Goal: Information Seeking & Learning: Compare options

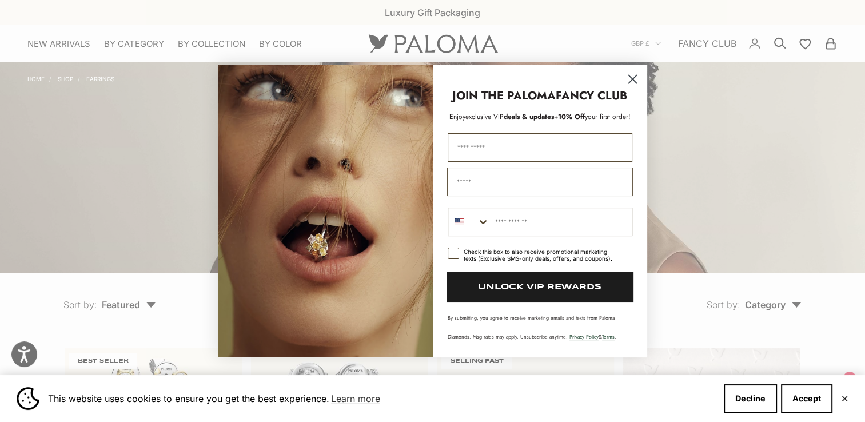
click at [632, 77] on circle "Close dialog" at bounding box center [632, 79] width 19 height 19
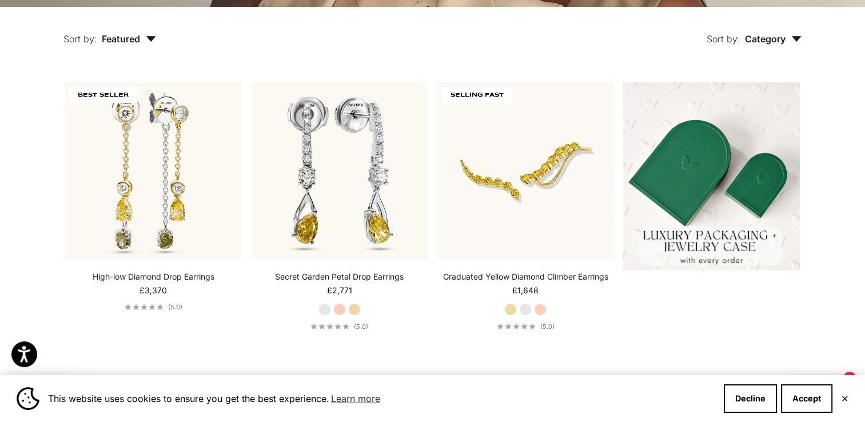
scroll to position [269, 0]
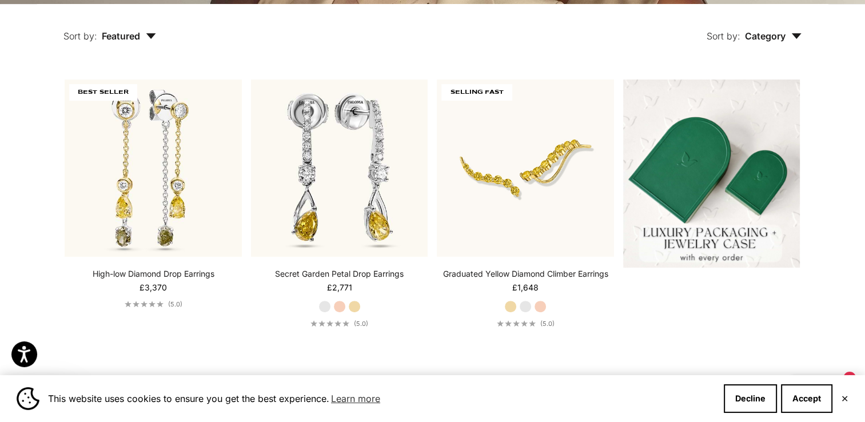
drag, startPoint x: 865, startPoint y: 71, endPoint x: 865, endPoint y: 106, distance: 34.9
drag, startPoint x: 865, startPoint y: 106, endPoint x: 851, endPoint y: 145, distance: 42.0
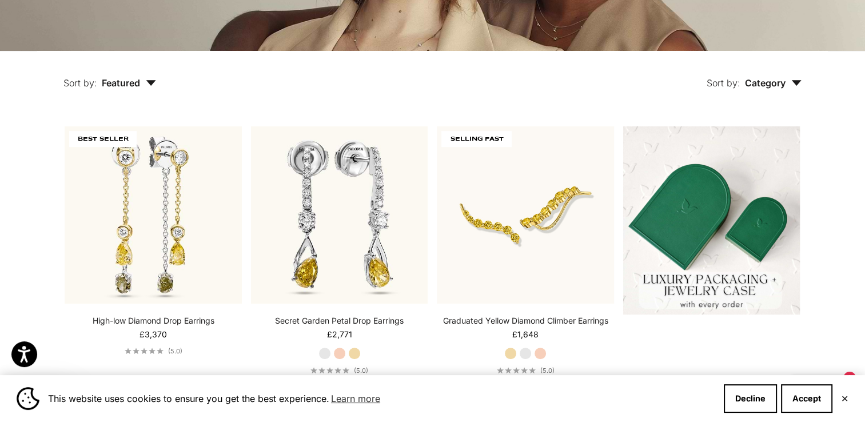
scroll to position [226, 0]
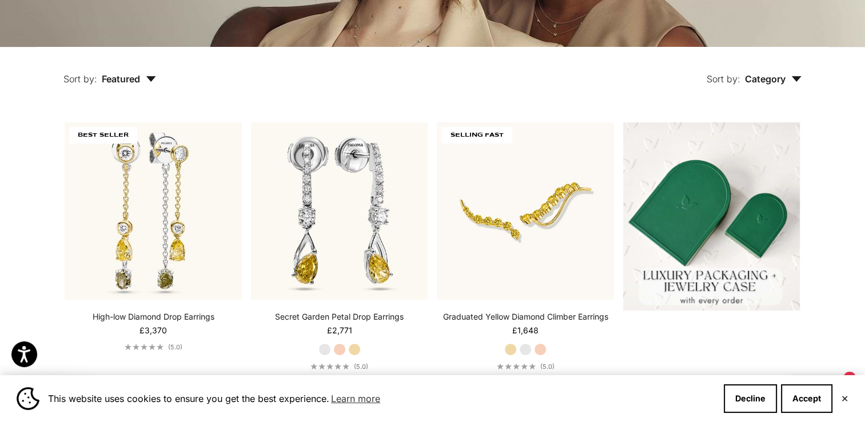
click at [157, 81] on button "Sort by: Featured" at bounding box center [109, 71] width 145 height 48
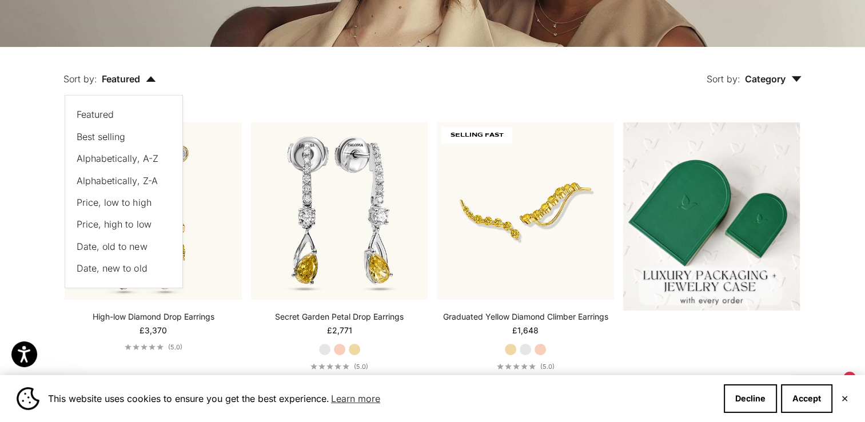
click at [129, 225] on span "Price, high to low" at bounding box center [114, 223] width 74 height 11
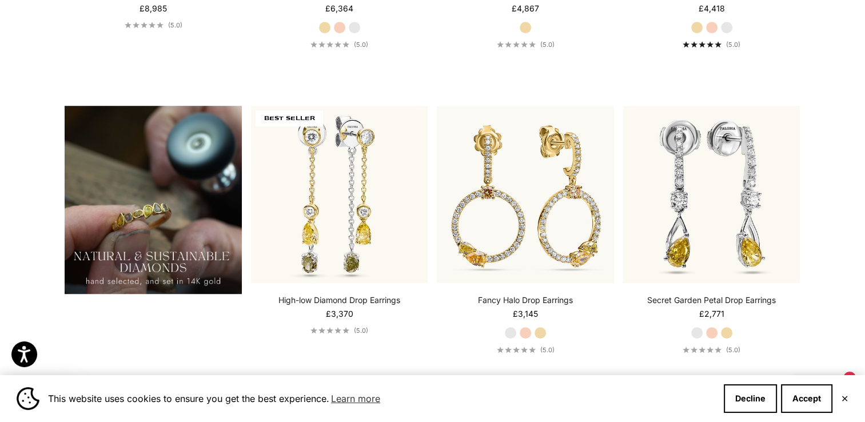
scroll to position [838, 0]
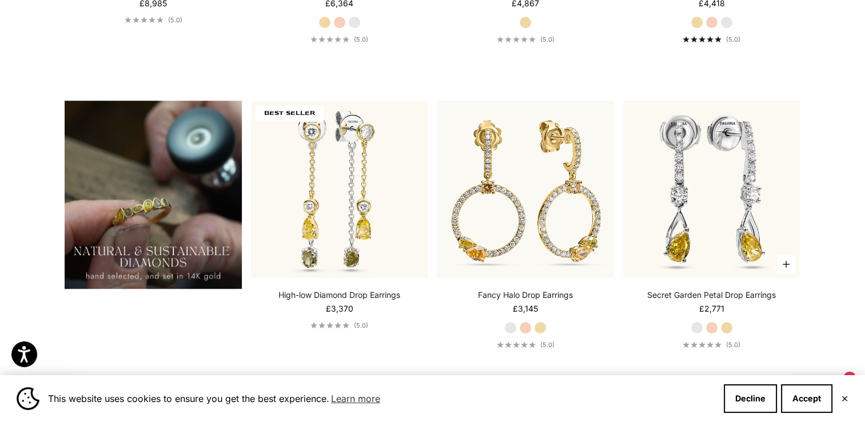
click at [710, 328] on label "Rose Gold" at bounding box center [712, 327] width 13 height 13
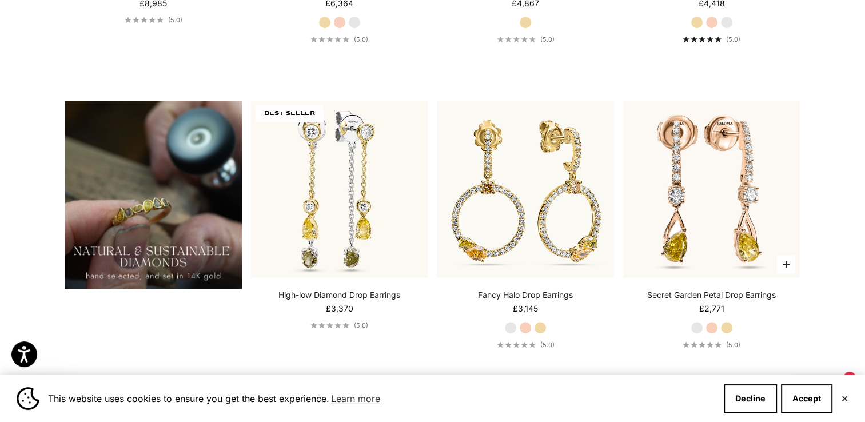
click at [730, 328] on label "Yellow Gold" at bounding box center [727, 327] width 13 height 13
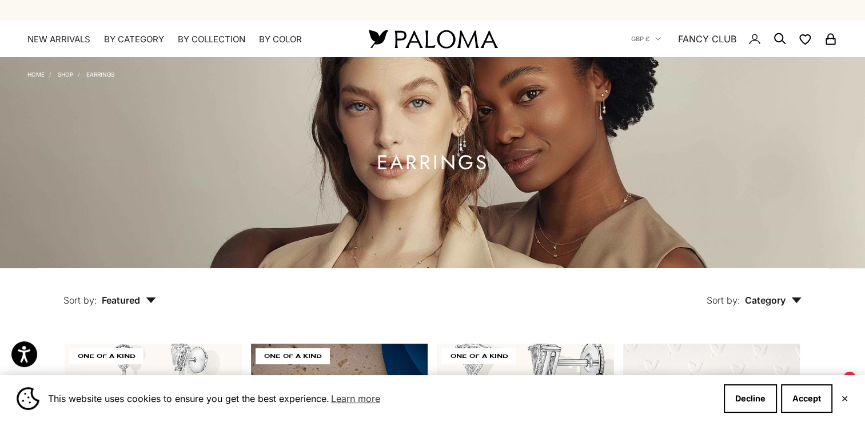
scroll to position [0, 0]
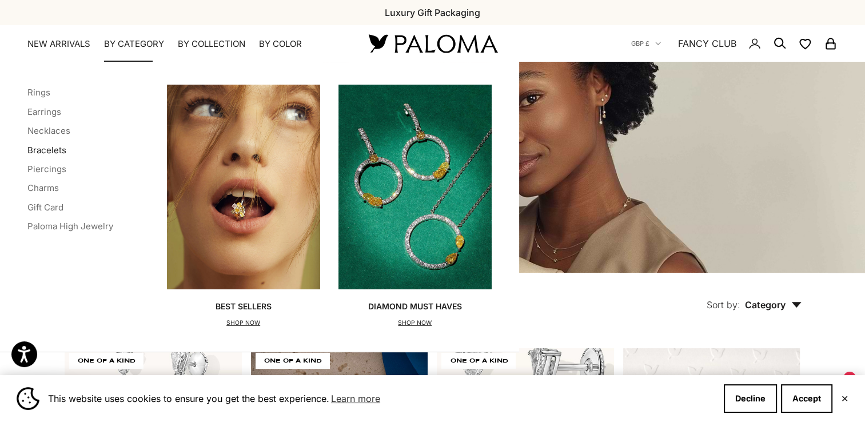
click at [45, 146] on link "Bracelets" at bounding box center [46, 150] width 39 height 11
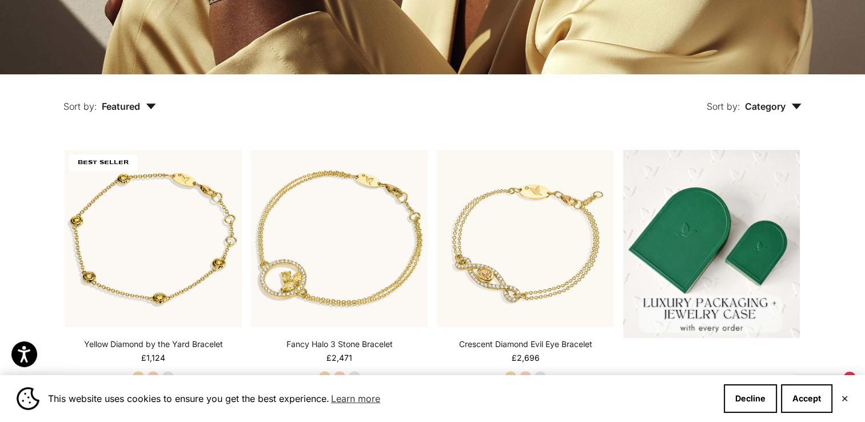
scroll to position [203, 0]
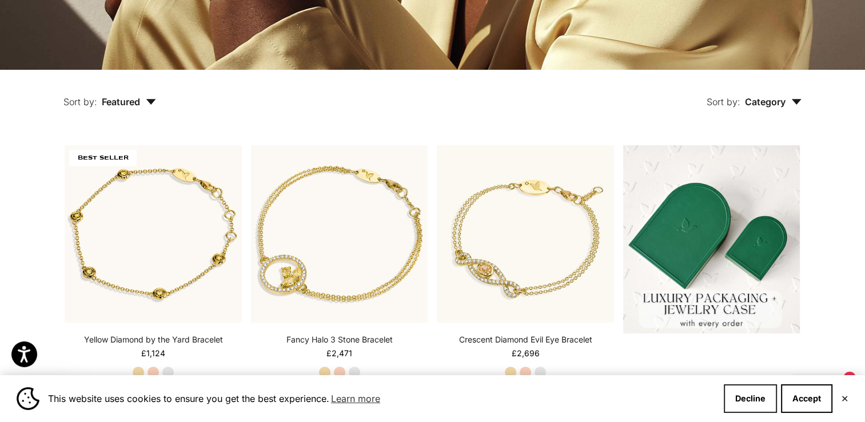
click at [739, 403] on button "Decline" at bounding box center [750, 398] width 53 height 29
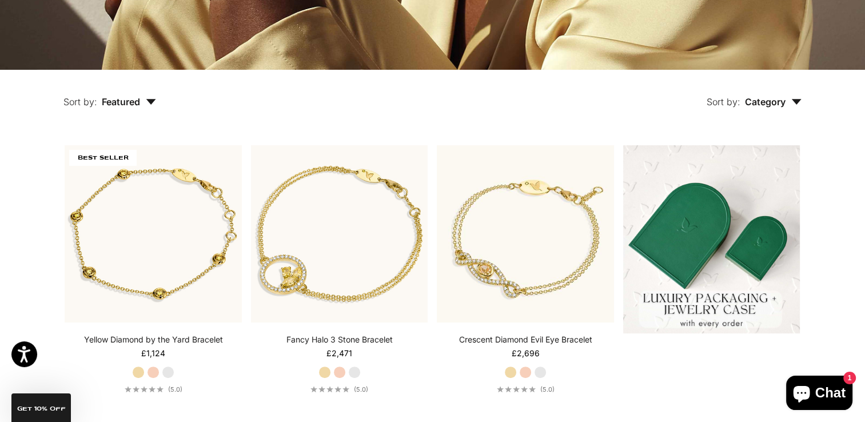
scroll to position [0, 0]
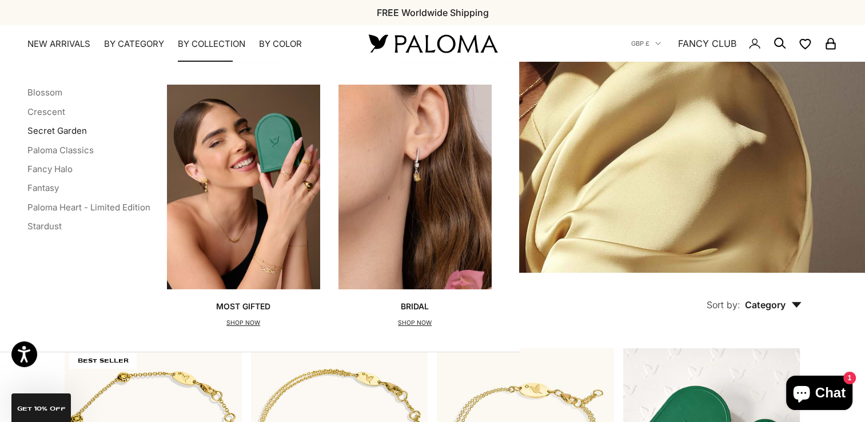
click at [54, 132] on link "Secret Garden" at bounding box center [56, 130] width 59 height 11
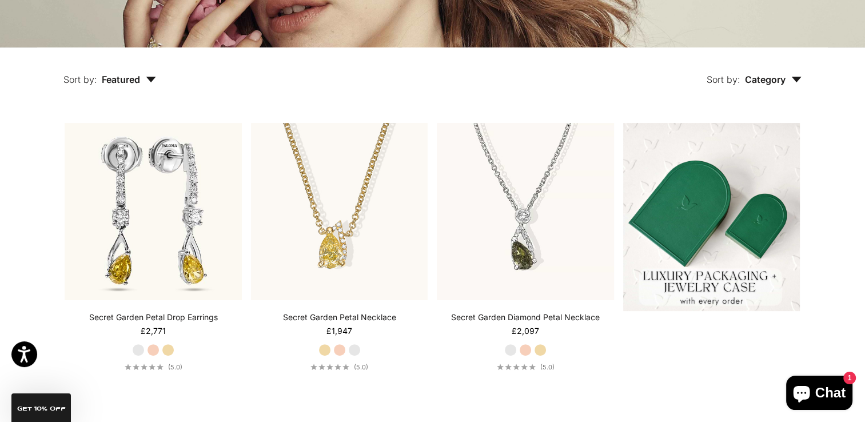
scroll to position [228, 0]
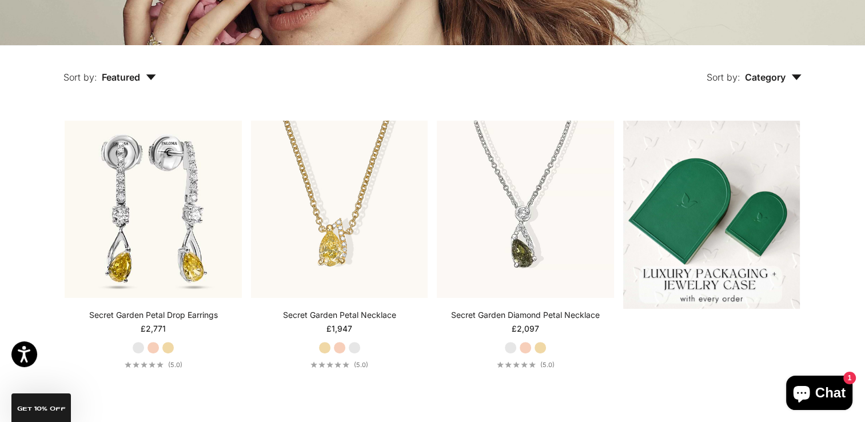
click at [148, 83] on button "Sort by: Featured" at bounding box center [109, 69] width 145 height 48
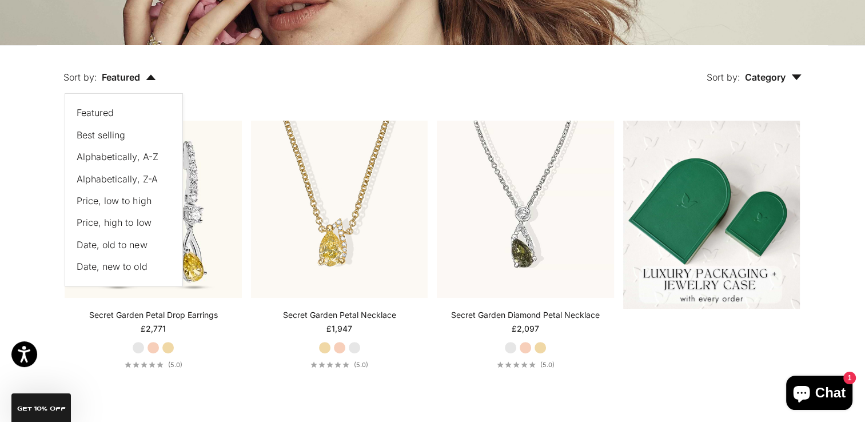
click at [133, 221] on span "Price, high to low" at bounding box center [114, 222] width 74 height 11
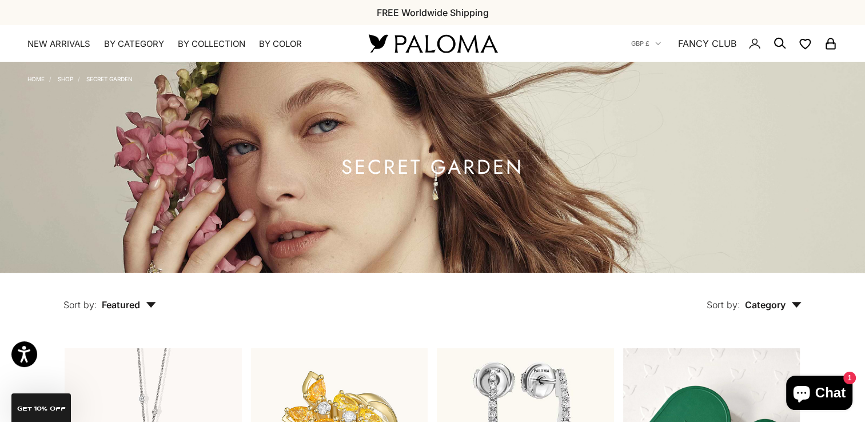
click at [154, 305] on icon "button" at bounding box center [151, 305] width 10 height 6
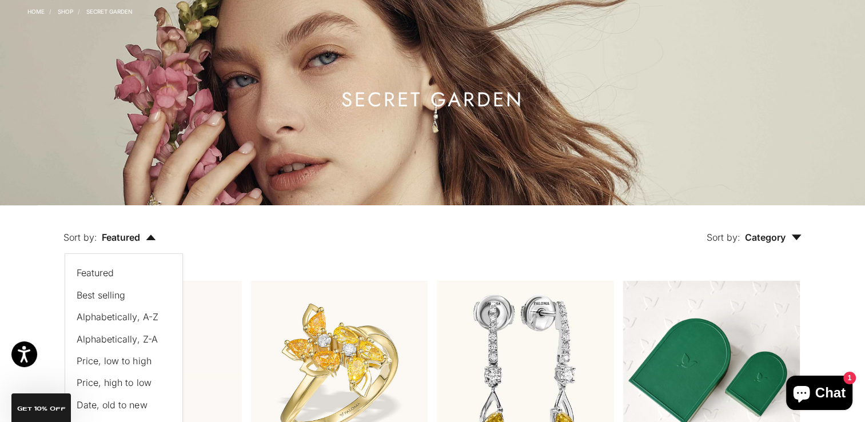
scroll to position [69, 0]
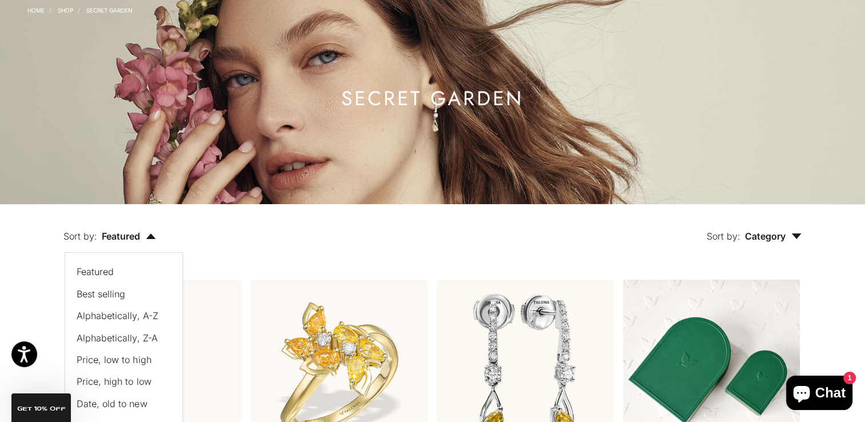
click at [118, 377] on span "Price, high to low" at bounding box center [114, 381] width 74 height 11
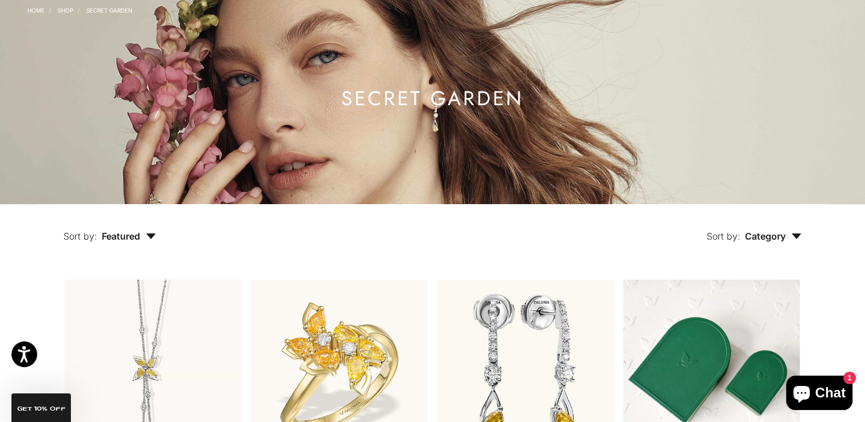
click at [153, 237] on icon "button" at bounding box center [151, 236] width 10 height 6
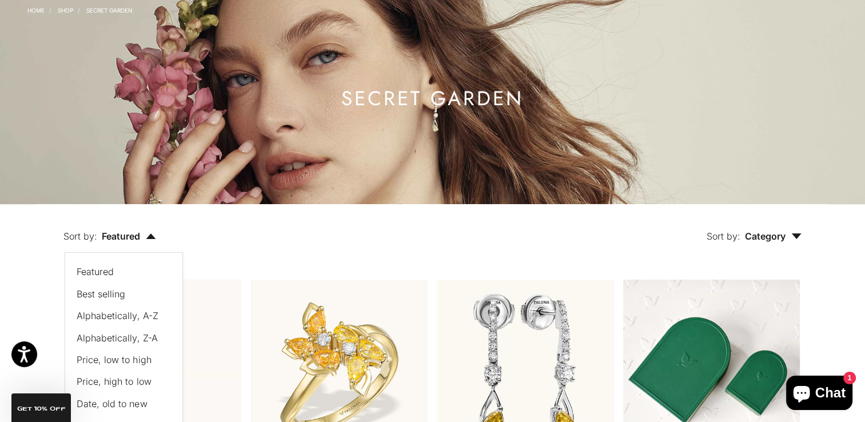
click at [128, 382] on span "Price, high to low" at bounding box center [114, 381] width 74 height 11
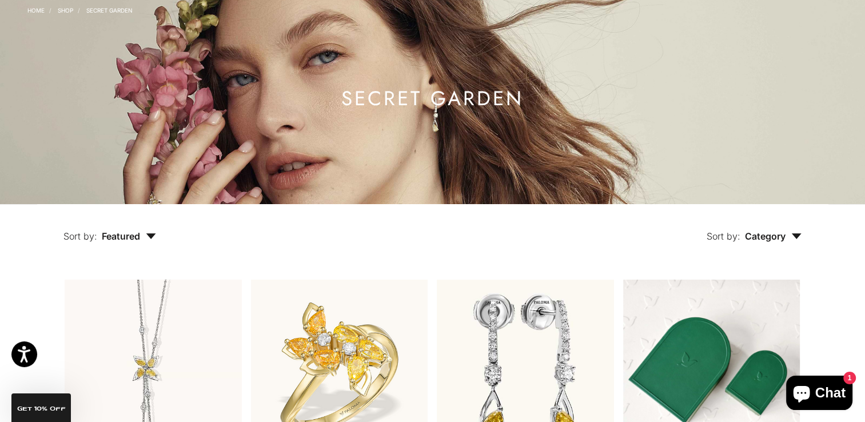
click at [64, 11] on link "Shop" at bounding box center [65, 10] width 15 height 7
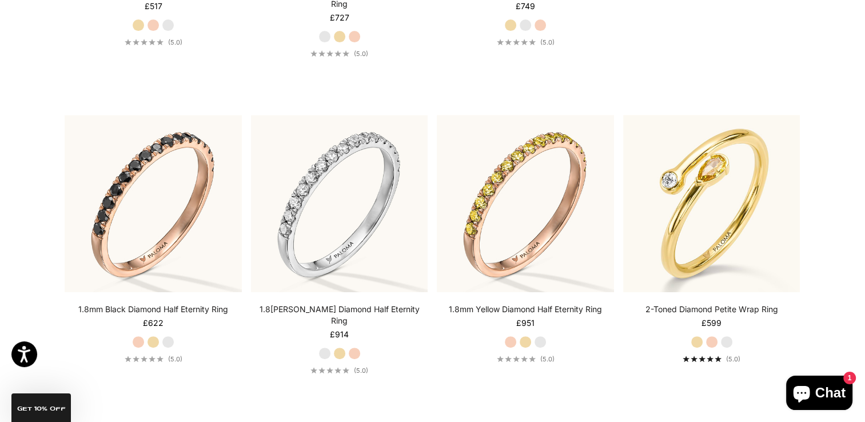
scroll to position [66, 0]
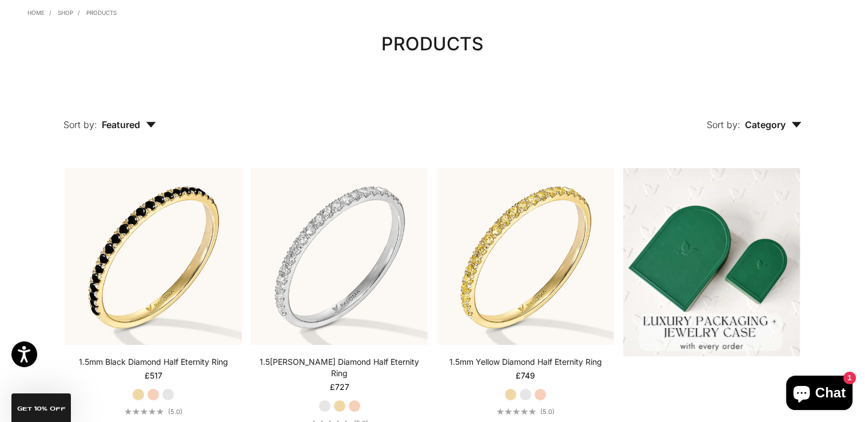
click at [163, 124] on button "Sort by: Featured" at bounding box center [109, 117] width 145 height 48
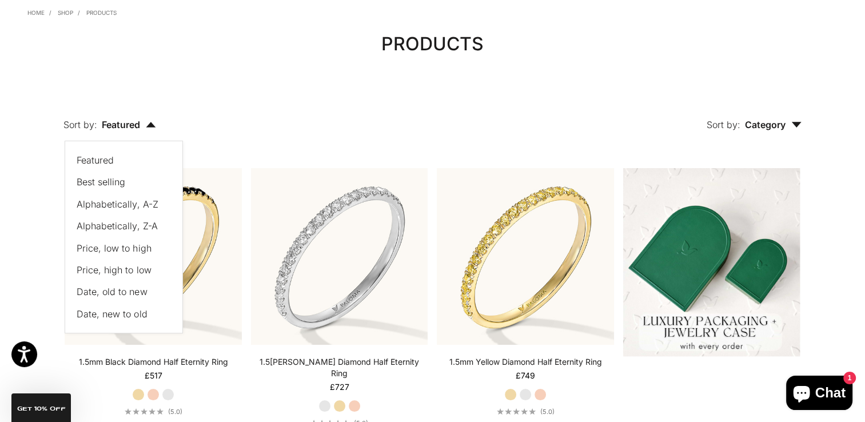
click at [124, 272] on span "Price, high to low" at bounding box center [114, 269] width 74 height 11
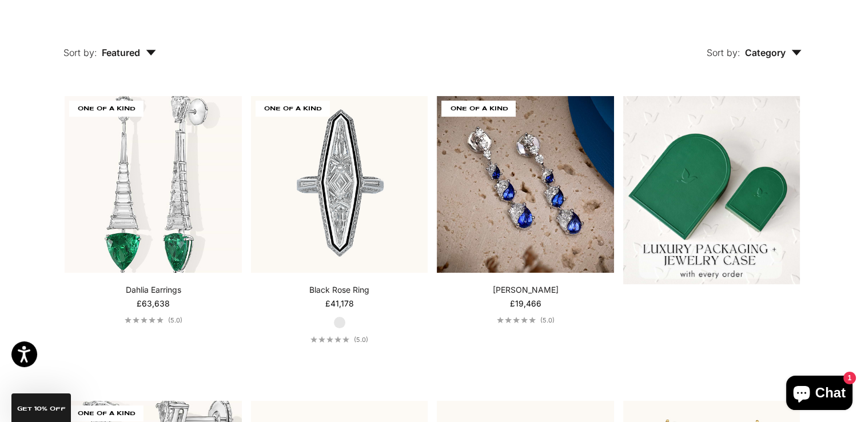
scroll to position [508, 0]
